Goal: Task Accomplishment & Management: Complete application form

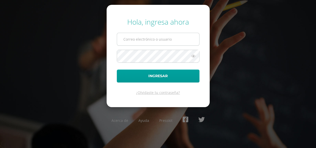
click at [147, 41] on input "text" at bounding box center [158, 39] width 82 height 12
type input "[PERSON_NAME][EMAIL_ADDRESS][DOMAIN_NAME]"
click at [117, 70] on button "Ingresar" at bounding box center [158, 76] width 83 height 13
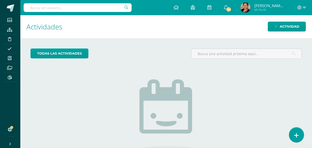
click at [295, 137] on icon at bounding box center [296, 136] width 5 height 6
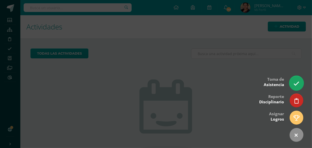
click at [295, 81] on icon at bounding box center [296, 84] width 6 height 6
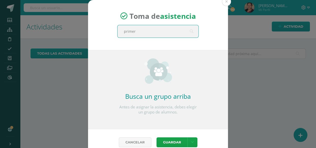
type input "primero"
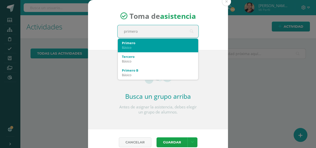
click at [136, 43] on div "Primero" at bounding box center [158, 43] width 72 height 5
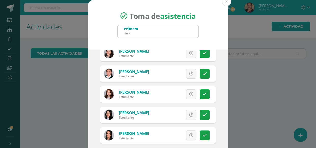
scroll to position [162, 0]
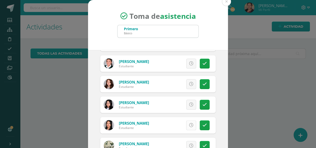
click at [189, 127] on icon at bounding box center [191, 125] width 4 height 4
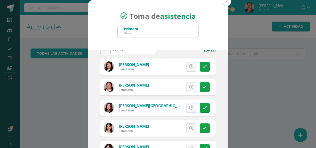
scroll to position [0, 0]
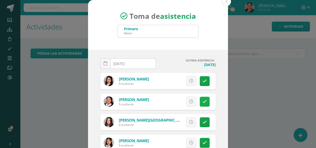
click at [202, 102] on icon at bounding box center [204, 102] width 4 height 4
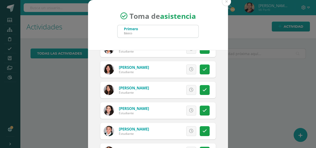
scroll to position [138, 0]
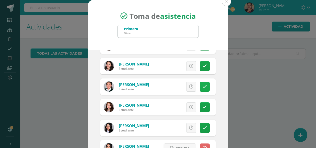
click at [202, 87] on icon at bounding box center [204, 87] width 4 height 4
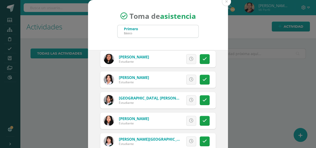
scroll to position [600, 0]
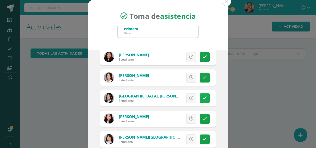
click at [202, 99] on icon at bounding box center [204, 98] width 4 height 4
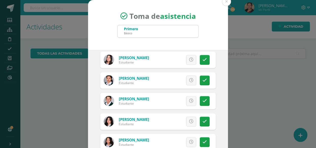
scroll to position [785, 0]
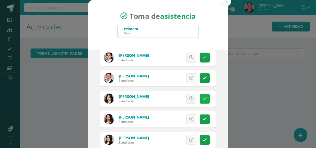
drag, startPoint x: 199, startPoint y: 93, endPoint x: 199, endPoint y: 98, distance: 4.9
click at [199, 97] on link at bounding box center [204, 99] width 10 height 10
click at [203, 98] on icon at bounding box center [204, 99] width 3 height 4
click at [202, 98] on icon at bounding box center [204, 99] width 4 height 4
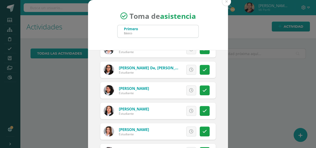
scroll to position [961, 0]
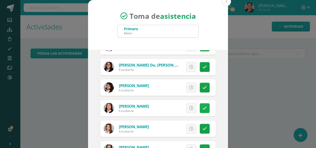
click at [200, 105] on link at bounding box center [204, 108] width 10 height 10
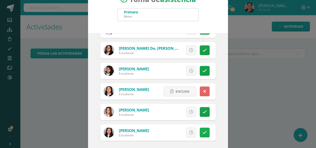
scroll to position [44, 0]
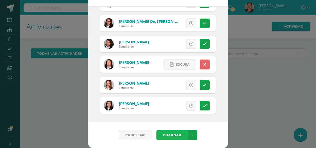
click at [177, 133] on button "Guardar" at bounding box center [171, 135] width 31 height 10
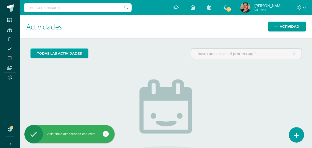
click at [295, 133] on icon at bounding box center [296, 136] width 5 height 6
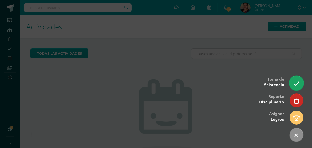
click at [295, 81] on icon at bounding box center [296, 84] width 6 height 6
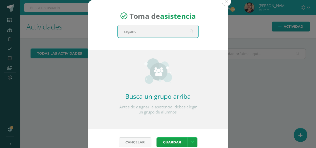
type input "segundo"
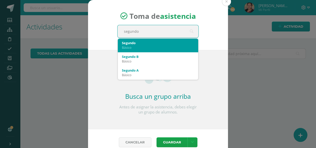
click at [140, 49] on div "Segundo Básico" at bounding box center [158, 45] width 72 height 13
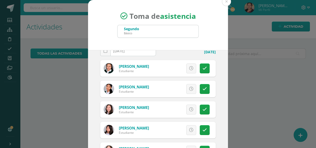
scroll to position [46, 0]
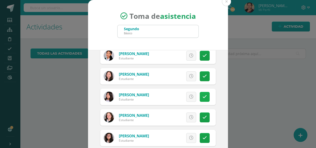
click at [202, 98] on icon at bounding box center [204, 97] width 4 height 4
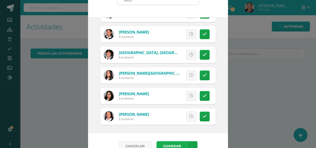
scroll to position [44, 0]
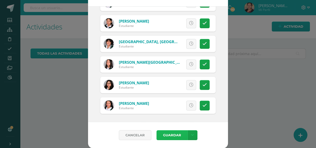
click at [177, 137] on button "Guardar" at bounding box center [171, 135] width 31 height 10
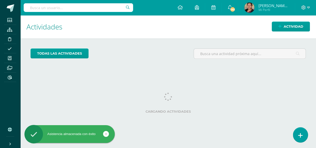
click at [300, 133] on icon at bounding box center [300, 136] width 5 height 6
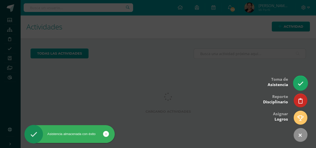
click at [303, 82] on link at bounding box center [300, 83] width 14 height 15
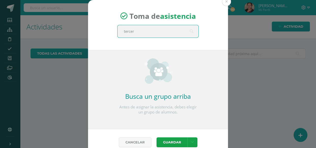
type input "tercero"
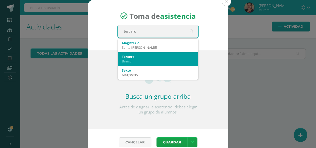
click at [163, 53] on div "Tercero Básico" at bounding box center [158, 58] width 72 height 13
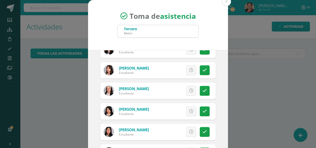
scroll to position [416, 0]
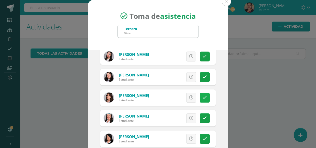
click at [204, 98] on link at bounding box center [204, 98] width 10 height 10
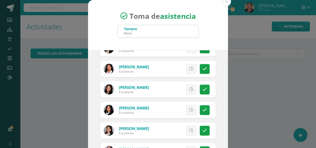
scroll to position [300, 0]
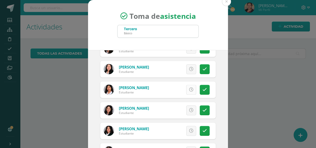
click at [189, 89] on icon at bounding box center [191, 90] width 4 height 4
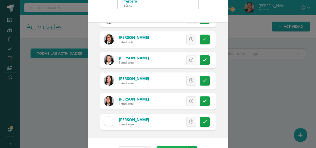
scroll to position [44, 0]
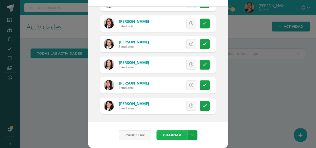
click at [163, 135] on button "Guardar" at bounding box center [171, 135] width 31 height 10
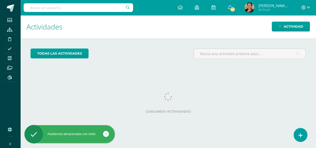
click at [297, 134] on link at bounding box center [299, 134] width 13 height 13
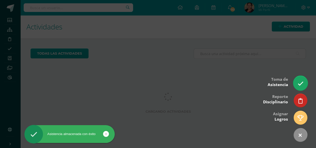
click at [297, 85] on icon at bounding box center [300, 84] width 6 height 6
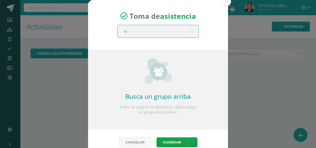
type input "t"
type input "cuarto"
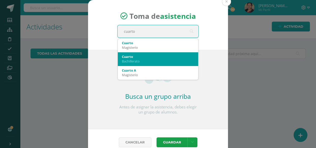
click at [135, 58] on div "Cuarto" at bounding box center [158, 56] width 72 height 5
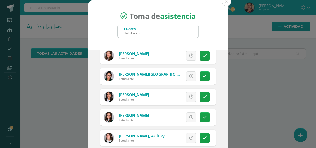
scroll to position [115, 0]
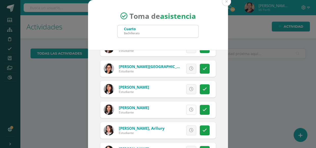
click at [186, 112] on link at bounding box center [191, 110] width 10 height 10
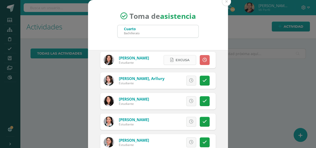
scroll to position [208, 0]
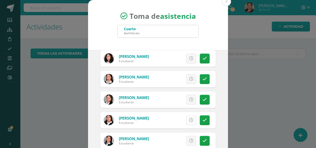
click at [189, 120] on icon at bounding box center [191, 120] width 4 height 4
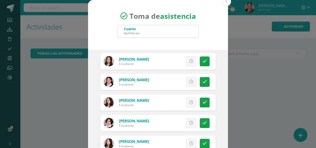
scroll to position [577, 0]
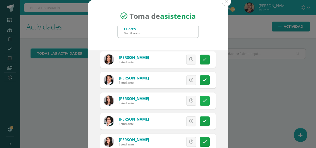
click at [202, 99] on icon at bounding box center [204, 101] width 4 height 4
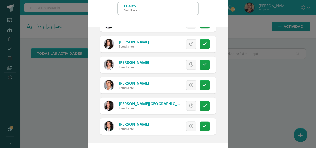
scroll to position [44, 0]
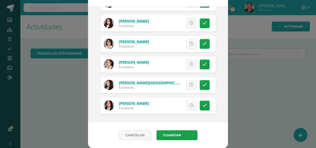
click at [167, 128] on div "Cancelar Guardar Guardar sin notificar inasistencias" at bounding box center [158, 135] width 140 height 26
click at [167, 134] on button "Guardar" at bounding box center [171, 135] width 31 height 10
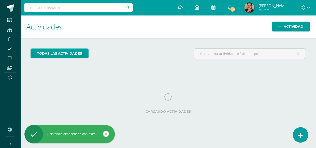
click at [299, 134] on icon at bounding box center [300, 136] width 5 height 6
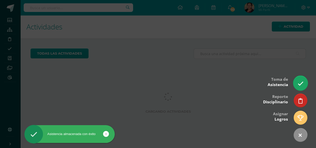
click at [295, 84] on link at bounding box center [300, 83] width 14 height 15
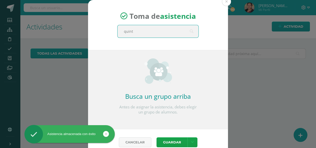
type input "quinto"
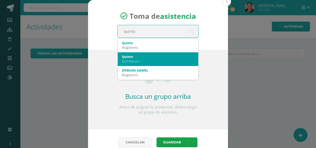
click at [138, 61] on div "Bachillerato" at bounding box center [158, 61] width 72 height 5
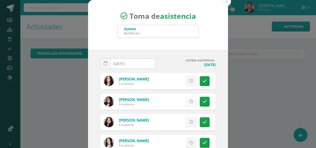
click at [186, 99] on link at bounding box center [191, 102] width 10 height 10
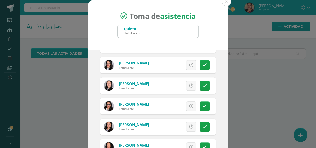
scroll to position [369, 0]
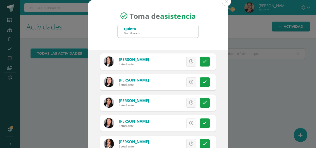
click at [189, 124] on icon at bounding box center [191, 123] width 4 height 4
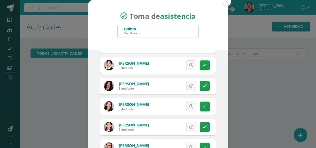
scroll to position [0, 0]
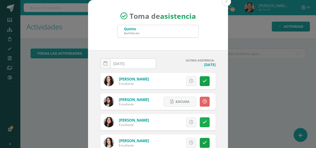
click at [200, 125] on link at bounding box center [204, 122] width 10 height 10
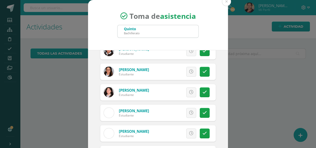
scroll to position [277, 0]
click at [202, 90] on icon at bounding box center [204, 92] width 4 height 4
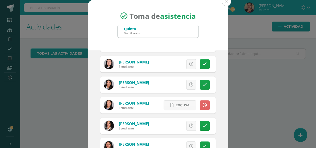
scroll to position [416, 0]
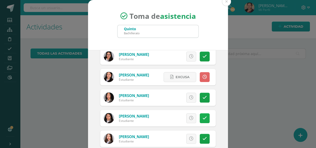
click at [202, 119] on icon at bounding box center [204, 118] width 4 height 4
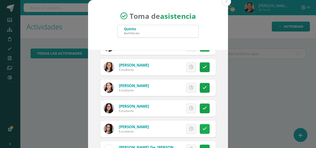
scroll to position [44, 0]
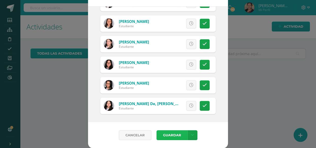
click at [173, 132] on button "Guardar" at bounding box center [171, 135] width 31 height 10
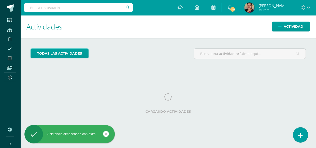
click at [300, 136] on icon at bounding box center [300, 136] width 5 height 6
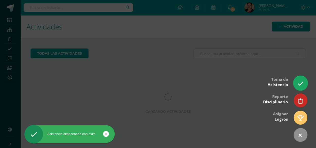
click at [302, 87] on link at bounding box center [300, 83] width 14 height 15
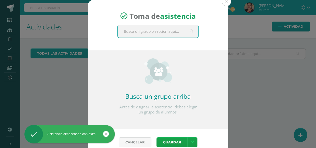
click at [176, 31] on input "text" at bounding box center [157, 31] width 81 height 12
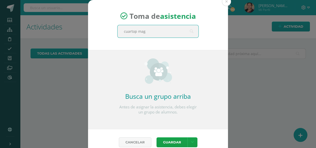
click at [135, 32] on input "cuartop mag" at bounding box center [157, 31] width 81 height 12
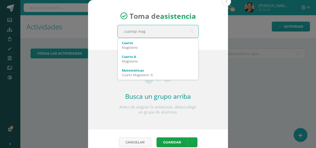
type input "cuarto mag"
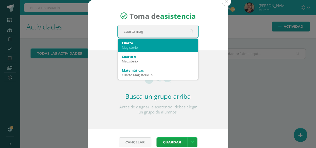
click at [133, 44] on div "Cuarto" at bounding box center [158, 43] width 72 height 5
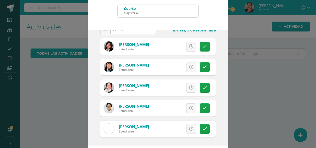
scroll to position [44, 0]
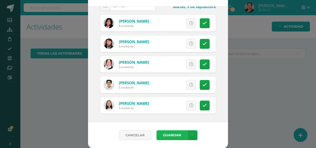
click at [172, 133] on button "Guardar" at bounding box center [171, 135] width 31 height 10
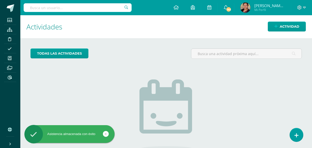
click at [302, 134] on link at bounding box center [296, 134] width 13 height 13
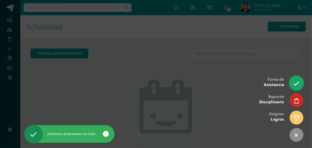
click at [295, 79] on link at bounding box center [296, 83] width 14 height 15
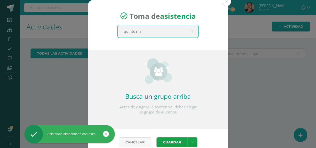
type input "quinto mag"
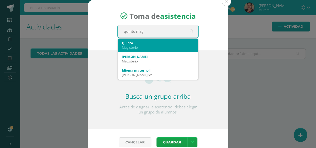
click at [137, 46] on div "Magisterio" at bounding box center [158, 47] width 72 height 5
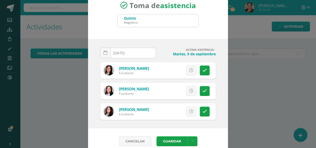
scroll to position [17, 0]
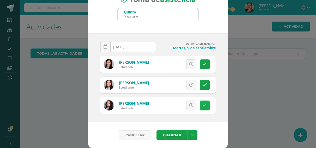
drag, startPoint x: 200, startPoint y: 102, endPoint x: 203, endPoint y: 105, distance: 4.7
click at [200, 102] on link at bounding box center [204, 106] width 10 height 10
drag, startPoint x: 170, startPoint y: 134, endPoint x: 180, endPoint y: 134, distance: 10.7
click at [171, 134] on button "Guardar" at bounding box center [171, 135] width 31 height 10
